Goal: Task Accomplishment & Management: Use online tool/utility

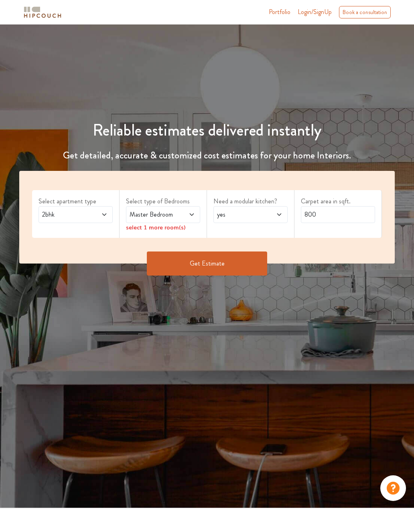
click at [77, 212] on span "2bhk" at bounding box center [65, 215] width 50 height 10
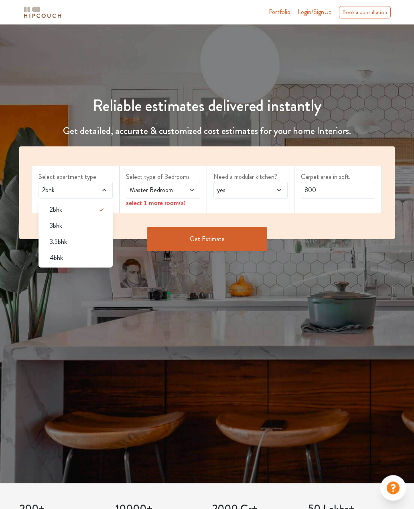
click at [59, 257] on span "4bhk" at bounding box center [56, 258] width 13 height 10
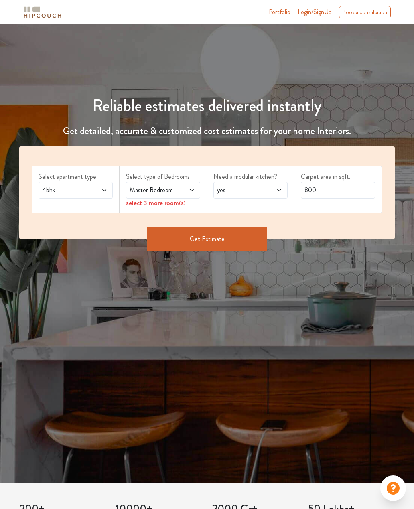
click at [143, 193] on span "Master Bedroom" at bounding box center [153, 190] width 50 height 10
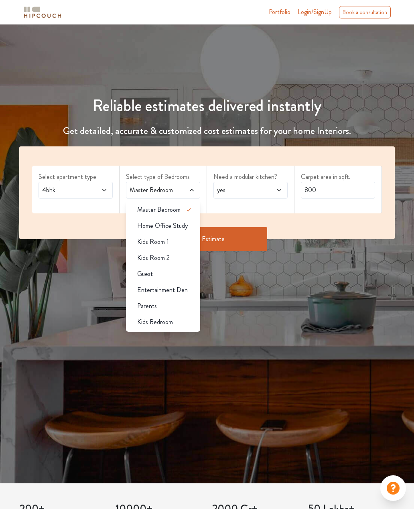
click at [149, 225] on span "Home Office Study" at bounding box center [162, 226] width 50 height 10
click at [147, 222] on span "Home Office Study" at bounding box center [162, 226] width 50 height 10
click at [146, 305] on span "Parents" at bounding box center [147, 306] width 20 height 10
click at [141, 322] on span "Kids Bedroom" at bounding box center [155, 322] width 36 height 10
click at [158, 289] on span "Entertainment Den" at bounding box center [162, 290] width 50 height 10
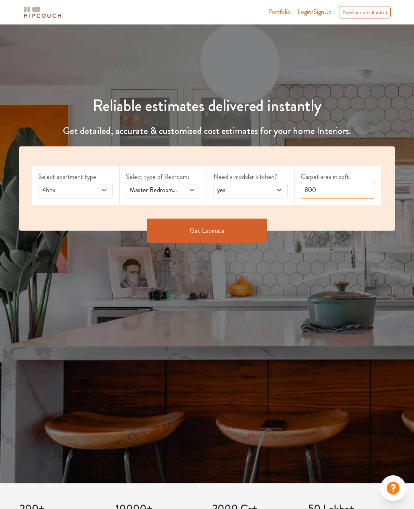
click at [321, 190] on input "800" at bounding box center [338, 190] width 74 height 17
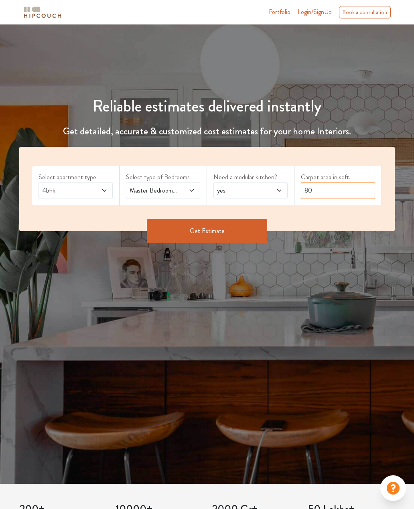
type input "8"
type input "3245"
click at [224, 236] on button "Get Estimate" at bounding box center [207, 231] width 120 height 24
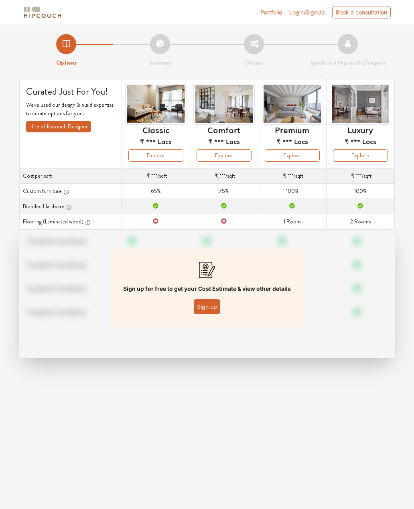
click at [210, 305] on button "Sign up" at bounding box center [207, 306] width 26 height 15
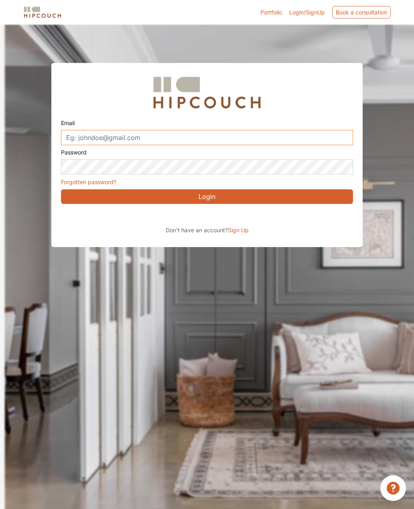
click at [89, 141] on input "Email" at bounding box center [207, 137] width 292 height 15
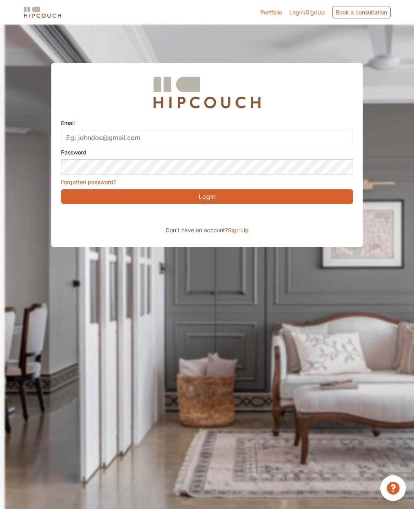
click at [115, 222] on div "Sign in with Google. Opens in new tab" at bounding box center [134, 215] width 147 height 18
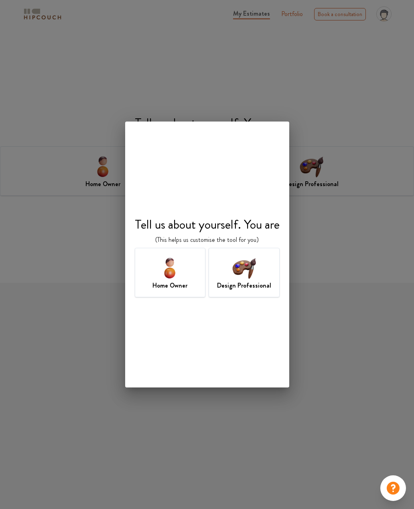
click at [178, 274] on img at bounding box center [170, 268] width 26 height 26
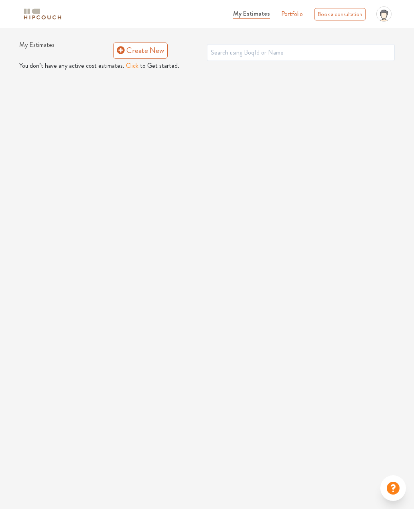
click at [132, 69] on button "Click" at bounding box center [132, 66] width 12 height 10
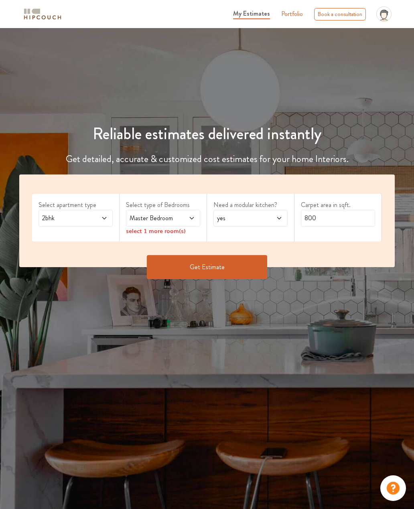
click at [383, 16] on icon at bounding box center [384, 15] width 6 height 6
click at [343, 59] on div "Reliable estimates delivered instantly Get detailed, accurate & customized cost…" at bounding box center [207, 169] width 414 height 244
click at [71, 218] on span "2bhk" at bounding box center [65, 218] width 50 height 10
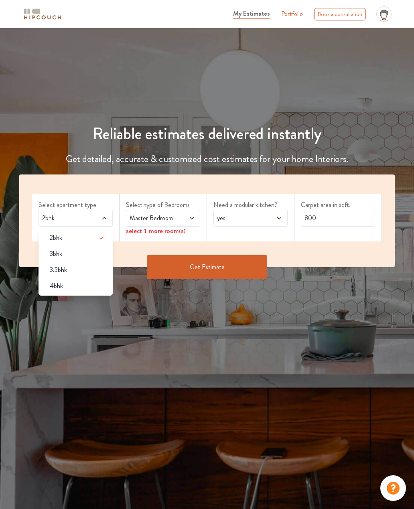
click at [59, 289] on span "4bhk" at bounding box center [56, 286] width 13 height 10
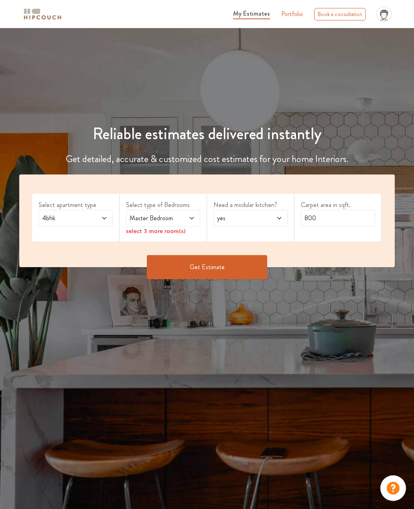
click at [141, 220] on span "Master Bedroom" at bounding box center [153, 218] width 50 height 10
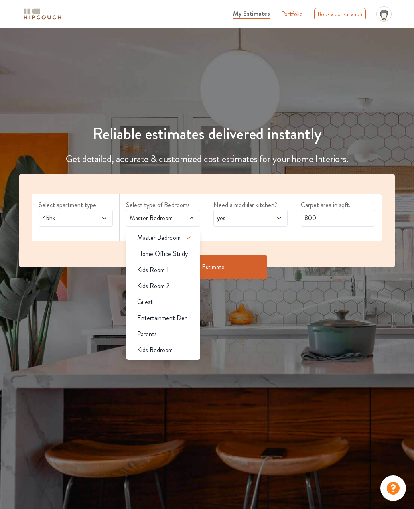
click at [143, 335] on span "Parents" at bounding box center [147, 334] width 20 height 10
click at [147, 353] on span "Kids Bedroom" at bounding box center [155, 350] width 36 height 10
click at [149, 317] on span "Entertainment Den" at bounding box center [162, 318] width 50 height 10
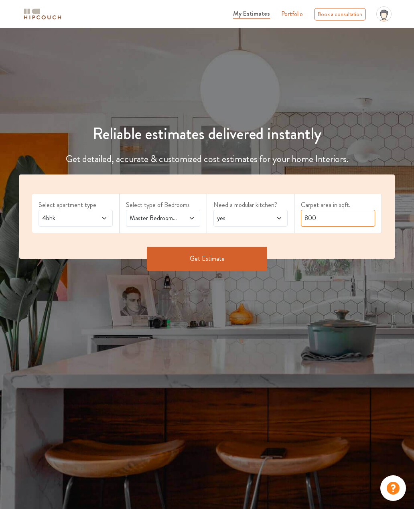
click at [324, 212] on input "800" at bounding box center [338, 218] width 74 height 17
click at [325, 219] on input "800" at bounding box center [338, 218] width 74 height 17
type input "8"
type input "3240"
click at [187, 253] on button "Get Estimate" at bounding box center [207, 258] width 120 height 24
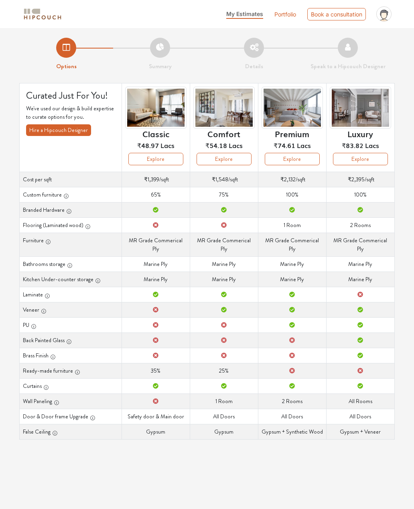
click at [384, 8] on icon "profile pic" at bounding box center [383, 13] width 15 height 15
click at [364, 34] on link "Logout" at bounding box center [362, 35] width 63 height 12
